Goal: Task Accomplishment & Management: Use online tool/utility

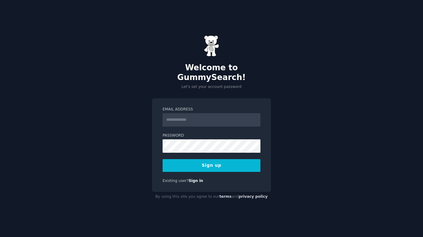
click at [225, 113] on input "Email Address" at bounding box center [212, 119] width 98 height 13
click at [235, 98] on div "Email Address Password 8 or more characters Alphanumeric characters No common p…" at bounding box center [211, 145] width 119 height 94
click at [227, 116] on input "Email Address" at bounding box center [212, 119] width 98 height 13
type input "**********"
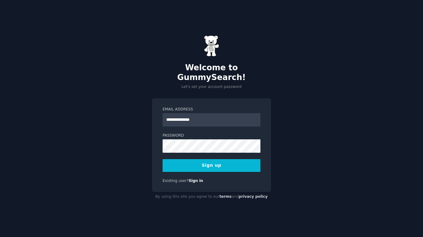
click at [281, 125] on div "**********" at bounding box center [211, 118] width 423 height 237
click at [225, 161] on button "Sign up" at bounding box center [212, 165] width 98 height 13
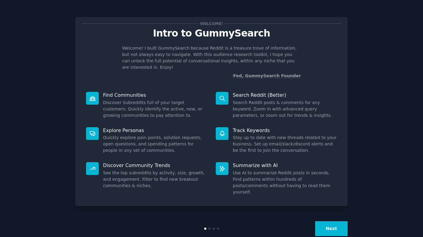
click at [338, 221] on button "Next" at bounding box center [331, 228] width 33 height 15
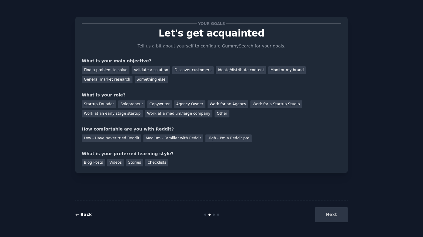
click at [87, 216] on link "← Back" at bounding box center [83, 214] width 16 height 5
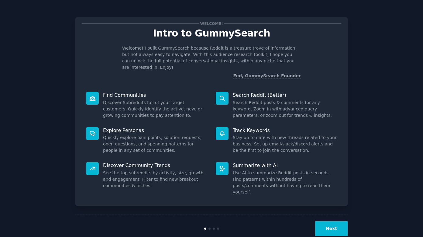
click at [333, 221] on button "Next" at bounding box center [331, 228] width 33 height 15
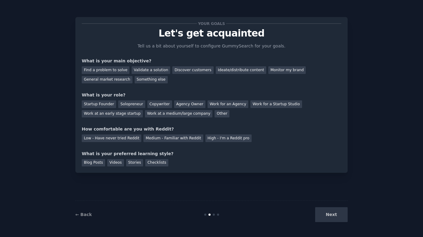
click at [331, 215] on div "Next" at bounding box center [302, 214] width 91 height 15
click at [334, 215] on div "Next" at bounding box center [302, 214] width 91 height 15
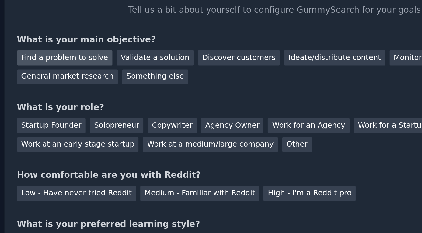
click at [81, 66] on div "Find a problem to solve" at bounding box center [105, 70] width 48 height 8
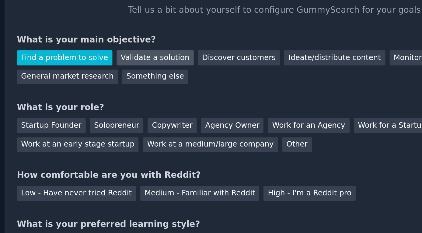
click at [131, 66] on div "Validate a solution" at bounding box center [150, 70] width 39 height 8
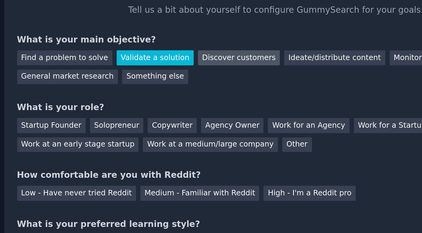
click at [172, 66] on div "Discover customers" at bounding box center [192, 70] width 41 height 8
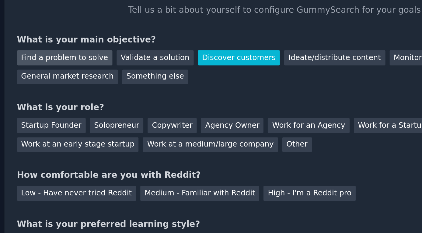
click at [81, 66] on div "Find a problem to solve" at bounding box center [105, 70] width 48 height 8
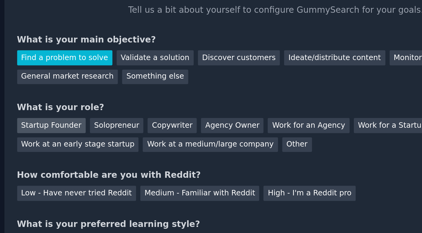
click at [81, 100] on div "Startup Founder" at bounding box center [98, 104] width 34 height 8
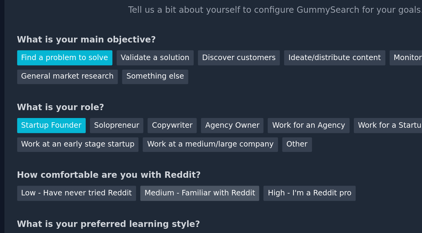
click at [143, 134] on div "Medium - Familiar with Reddit" at bounding box center [173, 138] width 60 height 8
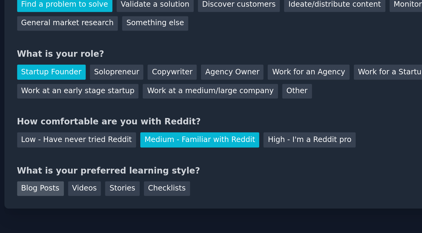
click at [81, 159] on div "Blog Posts" at bounding box center [92, 163] width 23 height 8
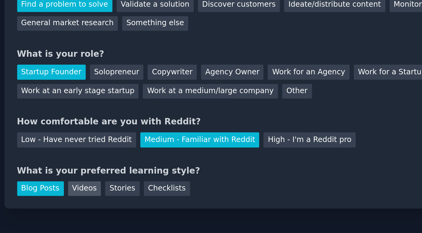
click at [107, 159] on div "Videos" at bounding box center [115, 163] width 17 height 8
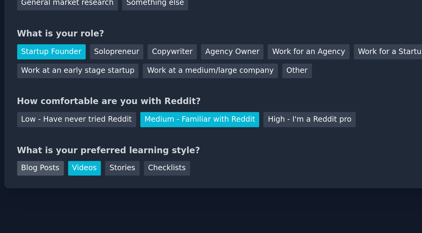
click at [81, 159] on div "Blog Posts" at bounding box center [92, 163] width 23 height 8
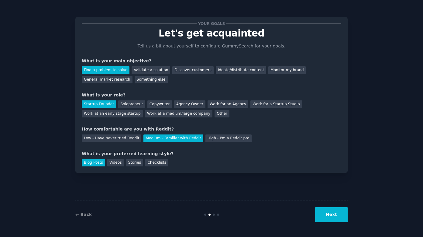
click at [334, 218] on button "Next" at bounding box center [331, 214] width 33 height 15
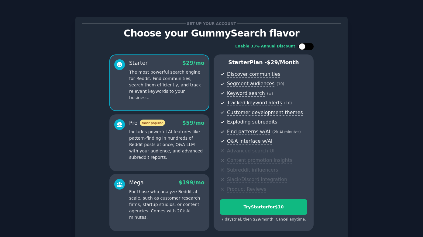
click at [305, 49] on div at bounding box center [306, 46] width 15 height 7
click at [308, 47] on div at bounding box center [310, 46] width 7 height 7
checkbox input "false"
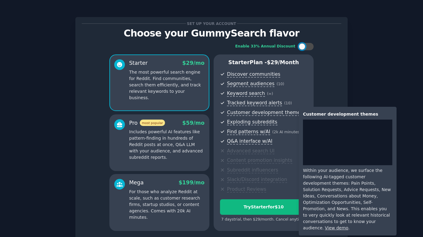
click at [298, 108] on div "Customer development themes Within your audience, we surface the following AI-t…" at bounding box center [346, 171] width 102 height 129
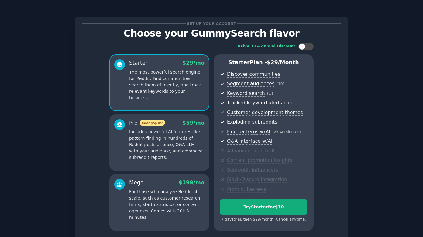
click at [266, 208] on div "Try Starter for $10" at bounding box center [263, 207] width 87 height 6
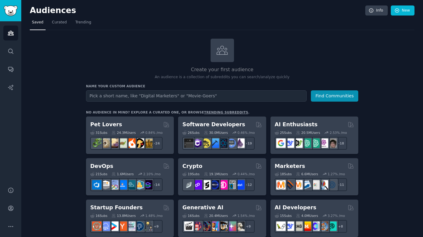
click at [232, 95] on input "text" at bounding box center [196, 95] width 221 height 11
type input "sre-engs"
click at [347, 95] on button "Find Communities" at bounding box center [334, 95] width 47 height 11
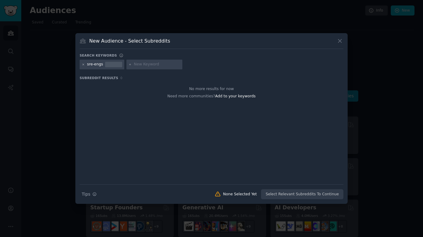
click at [84, 64] on icon at bounding box center [83, 64] width 3 height 3
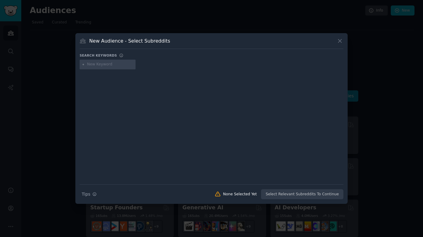
click at [99, 65] on input "text" at bounding box center [110, 64] width 46 height 5
type input "SRE engineers"
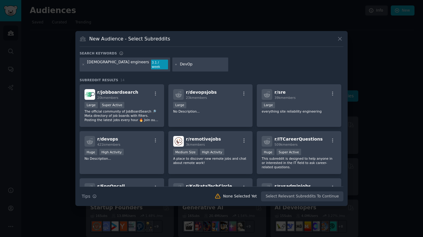
type input "DevOps"
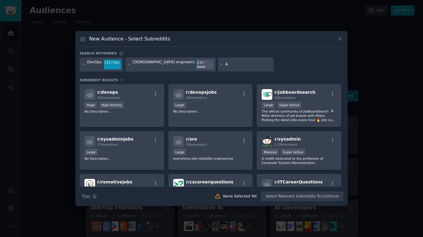
type input "AI"
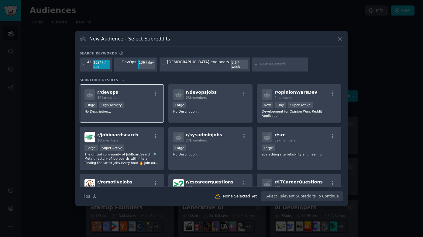
click at [147, 94] on div "r/ devops 421k members" at bounding box center [122, 94] width 75 height 11
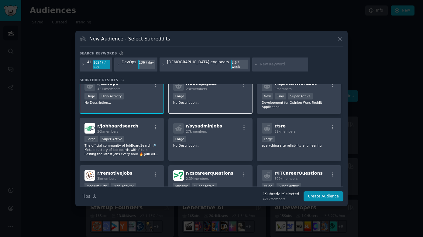
scroll to position [9, 0]
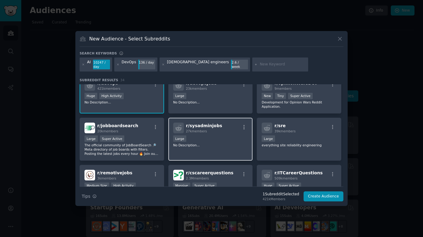
click at [218, 130] on div "r/ sysadminjobs 27k members" at bounding box center [210, 128] width 75 height 11
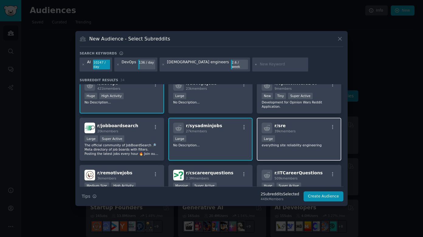
click at [278, 143] on p "everything site reliability engineering" at bounding box center [299, 145] width 75 height 4
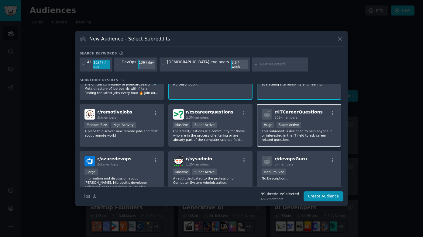
scroll to position [71, 0]
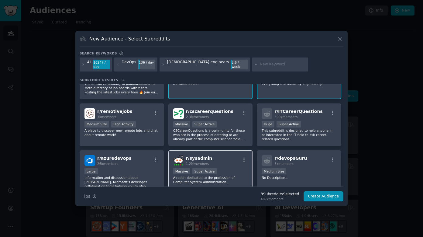
click at [223, 163] on div "r/ sysadmin 1.2M members" at bounding box center [210, 160] width 75 height 11
click at [301, 169] on div "1000 - 10,000 members Medium Size" at bounding box center [299, 172] width 75 height 8
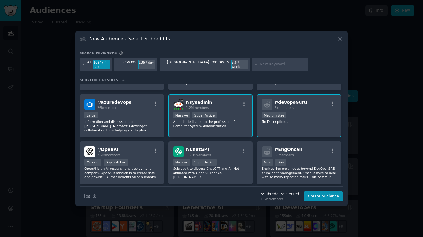
click at [300, 127] on div "r/ devopsGuru 6k members 1000 - 10,000 members Medium Size No Description..." at bounding box center [299, 115] width 85 height 43
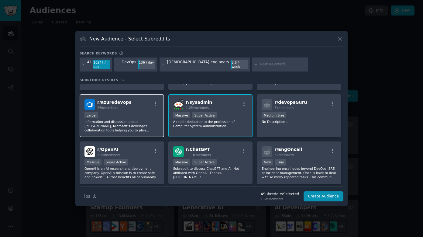
click at [150, 117] on div "Large" at bounding box center [122, 116] width 75 height 8
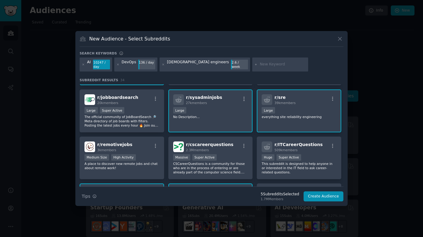
scroll to position [48, 0]
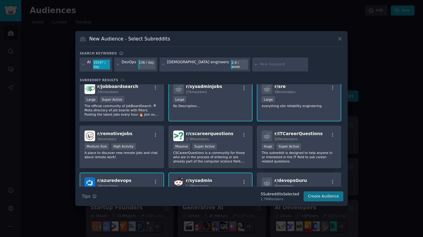
click at [318, 197] on button "Create Audience" at bounding box center [324, 196] width 40 height 10
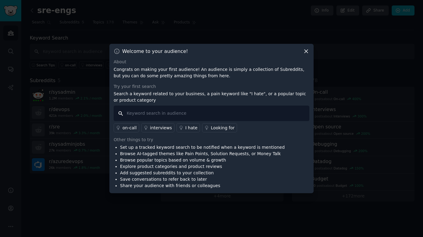
click at [248, 112] on input "text" at bounding box center [212, 113] width 196 height 16
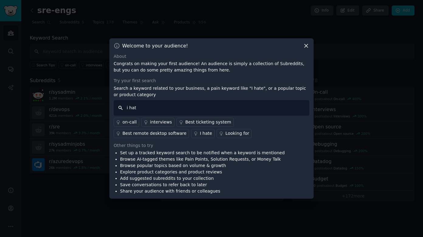
type input "i hate"
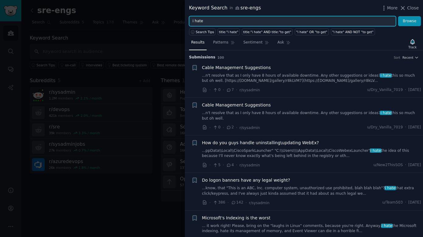
click at [261, 24] on input "i hate" at bounding box center [292, 21] width 207 height 10
click at [193, 22] on input "i hate"" at bounding box center [292, 21] width 207 height 10
click at [410, 21] on button "Browse" at bounding box center [409, 21] width 23 height 10
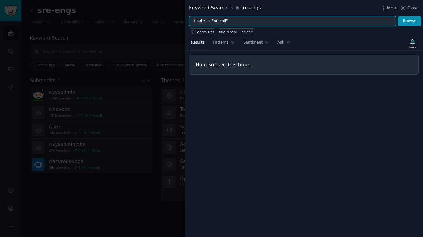
click at [229, 22] on input ""i hate" + "on-call"" at bounding box center [292, 21] width 207 height 10
type input "oncall"
click at [410, 21] on button "Browse" at bounding box center [409, 21] width 23 height 10
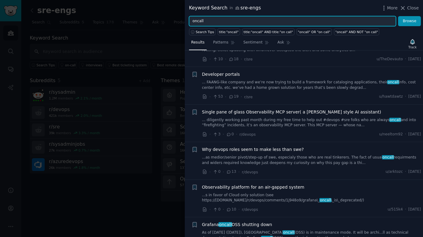
scroll to position [113, 0]
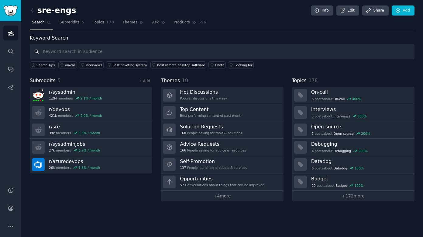
click at [189, 52] on input "text" at bounding box center [222, 52] width 385 height 16
click at [188, 53] on input "text" at bounding box center [222, 52] width 385 height 16
click at [51, 65] on span "Search Tips" at bounding box center [45, 65] width 19 height 4
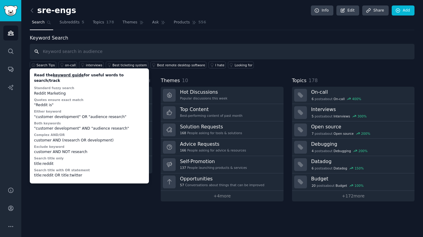
click at [75, 48] on input "text" at bounding box center [222, 52] width 385 height 16
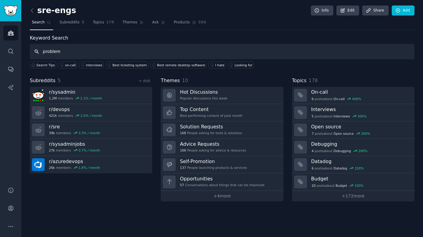
type input "problem"
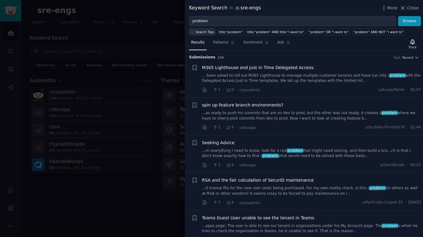
click at [205, 32] on span "Search Tips" at bounding box center [205, 32] width 19 height 4
